Goal: Book appointment/travel/reservation

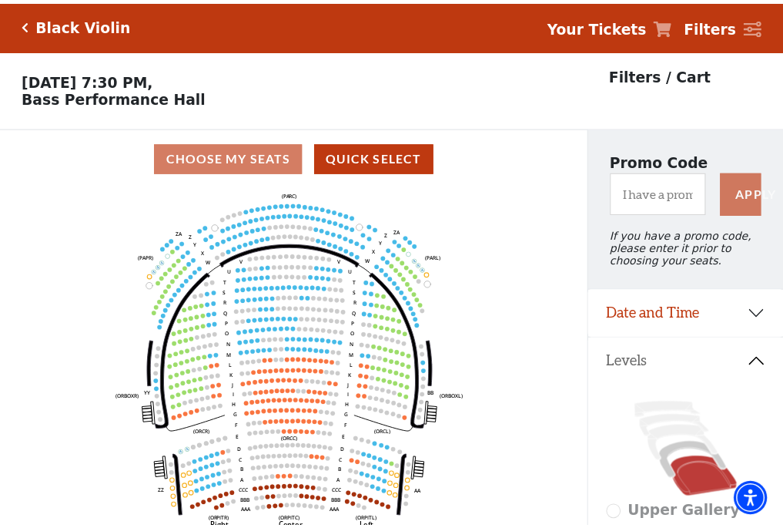
scroll to position [72, 0]
